Goal: Check status: Check status

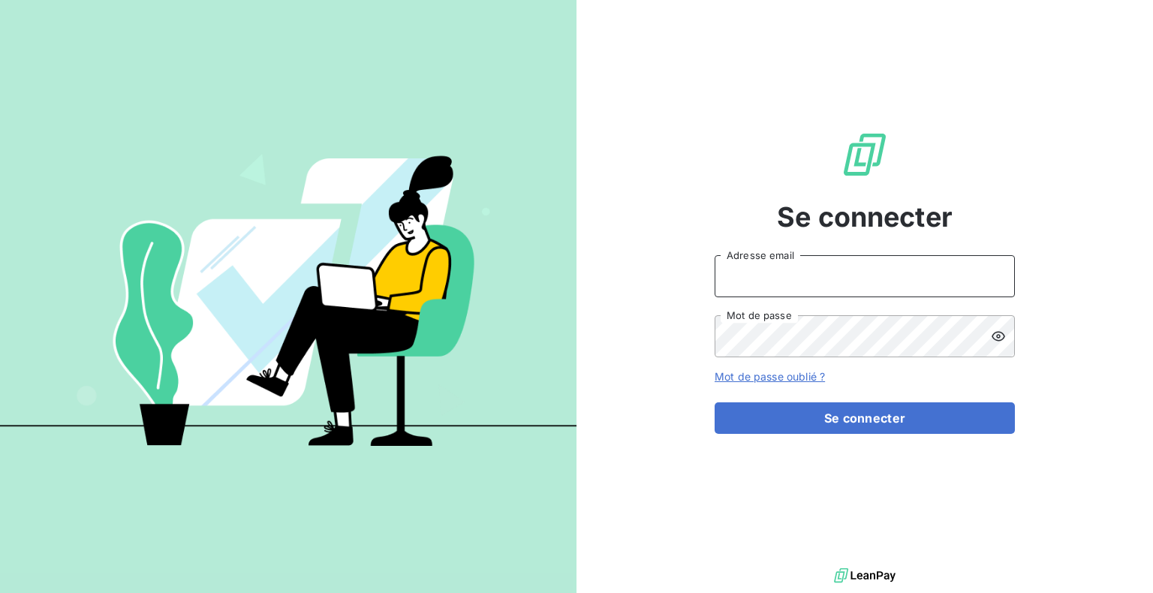
type input "[PERSON_NAME][EMAIL_ADDRESS][DOMAIN_NAME]"
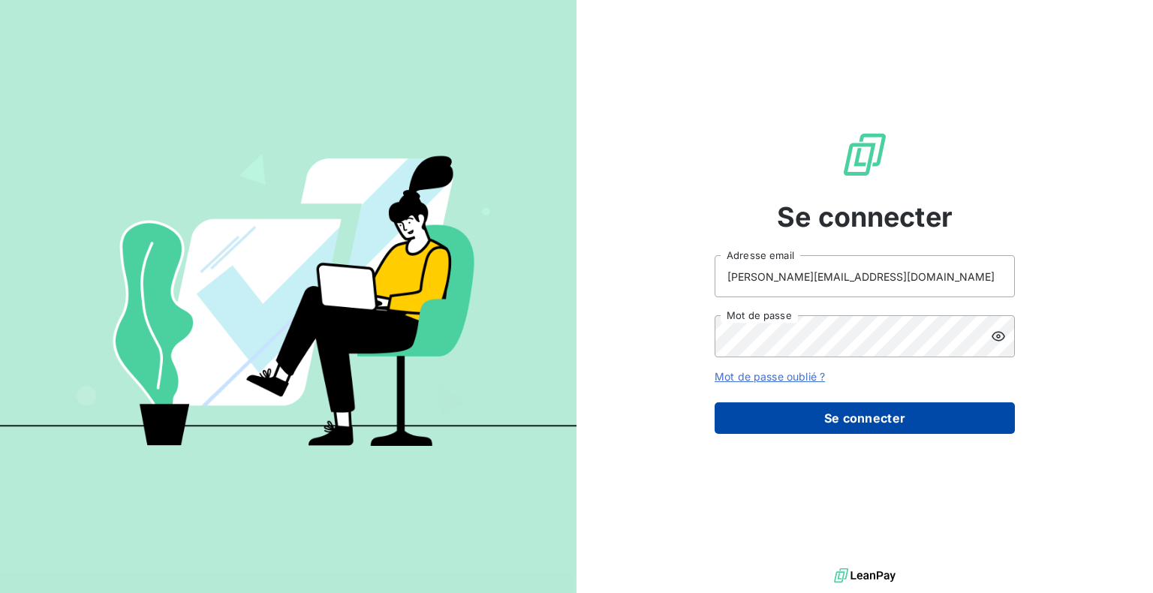
click at [838, 417] on button "Se connecter" at bounding box center [865, 418] width 300 height 32
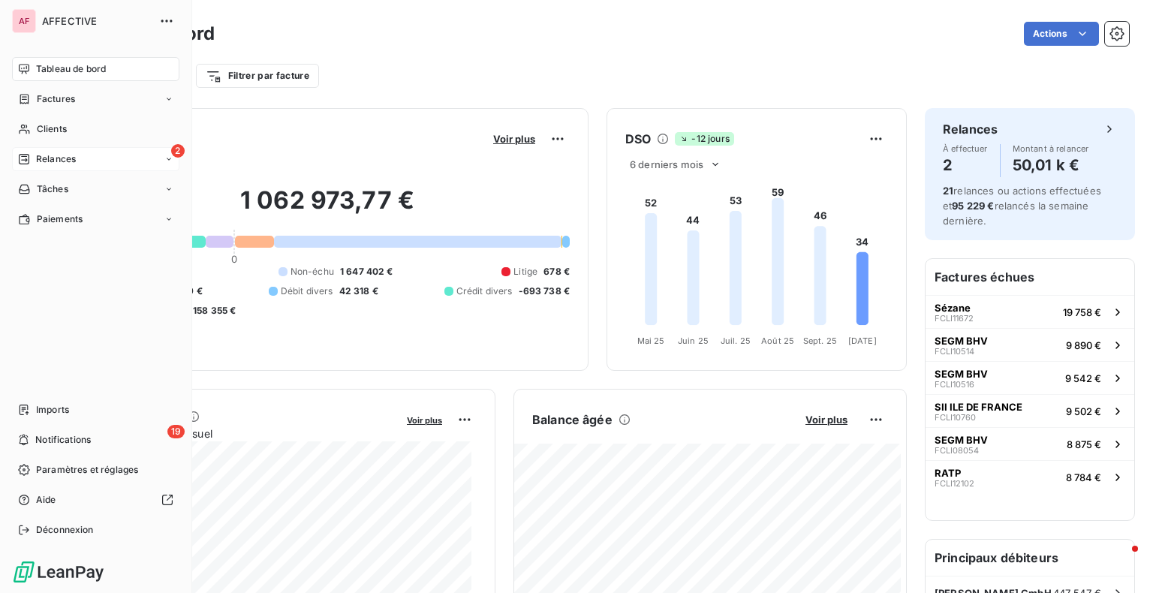
click at [25, 163] on icon at bounding box center [24, 159] width 12 height 12
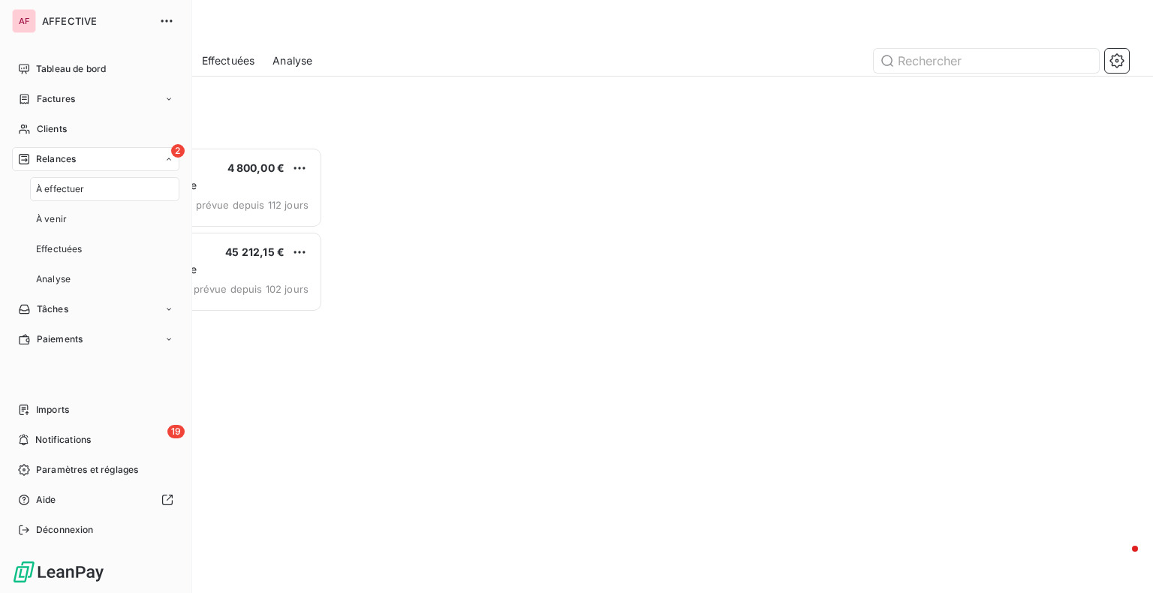
scroll to position [435, 239]
